Goal: Navigation & Orientation: Find specific page/section

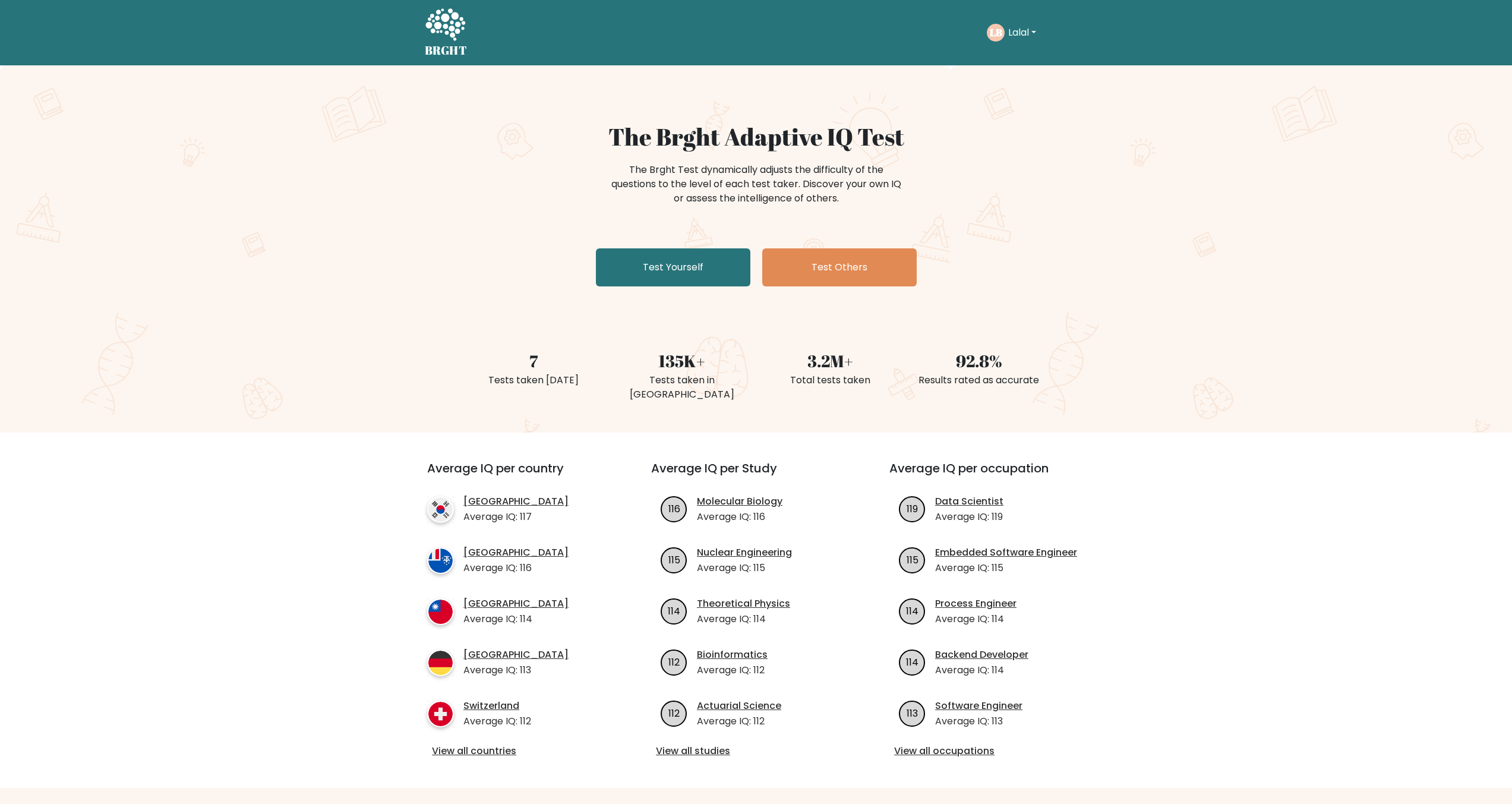
click at [1011, 36] on button "Lalal" at bounding box center [1022, 33] width 35 height 16
click at [996, 54] on link "Dashboard" at bounding box center [1034, 58] width 94 height 19
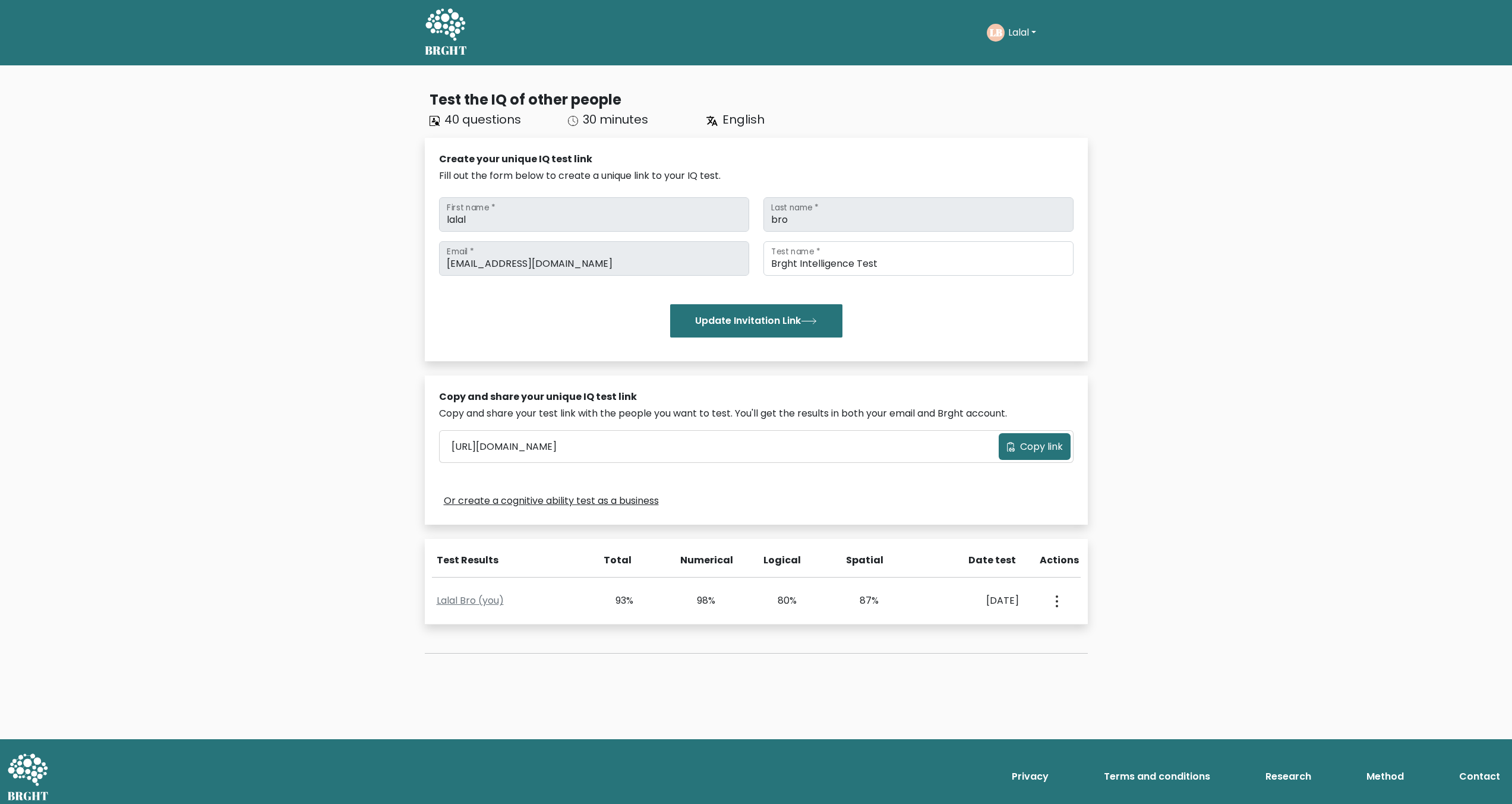
click at [995, 36] on text "LB" at bounding box center [996, 32] width 13 height 13
click at [1018, 35] on button "Lalal" at bounding box center [1022, 33] width 35 height 16
click at [1026, 72] on link "Profile" at bounding box center [1034, 77] width 94 height 19
